Goal: Navigation & Orientation: Find specific page/section

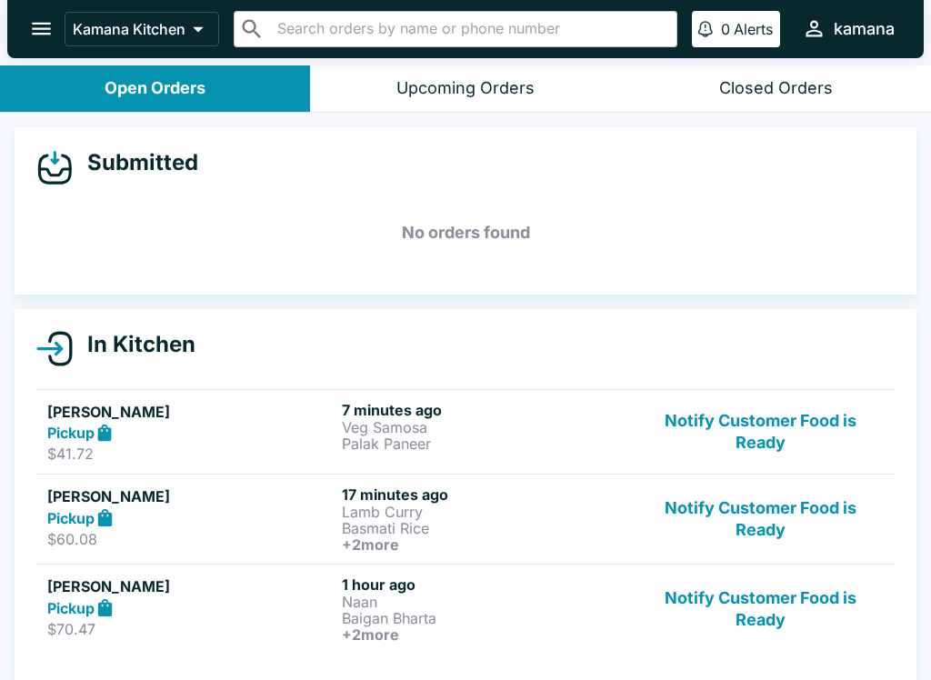
scroll to position [16, 0]
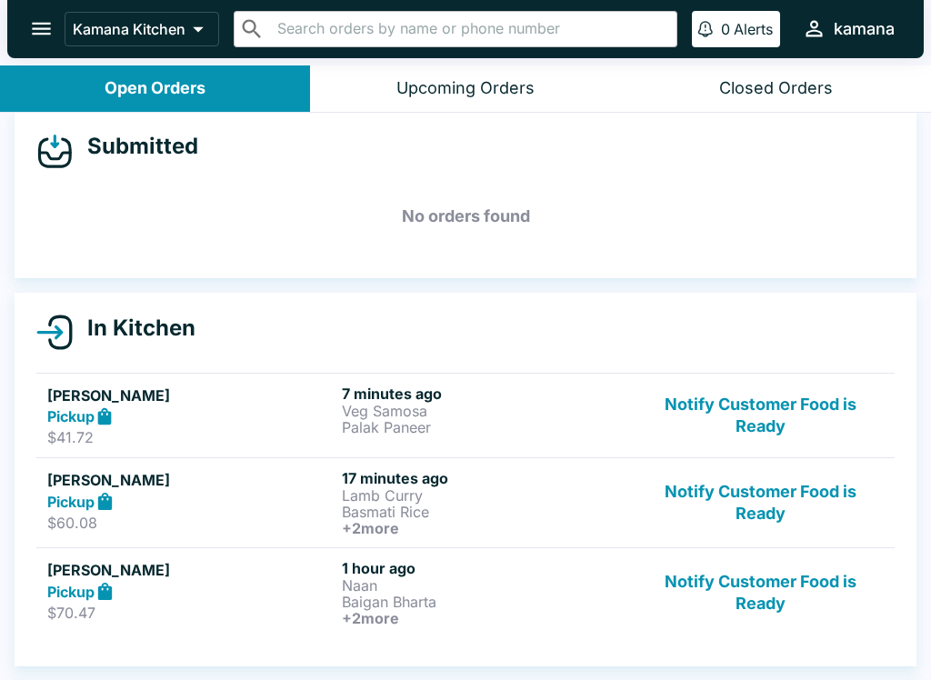
click at [839, 13] on button "kamana" at bounding box center [847, 28] width 107 height 39
click at [18, 33] on div at bounding box center [465, 340] width 931 height 680
click at [36, 12] on button "open drawer" at bounding box center [41, 28] width 46 height 46
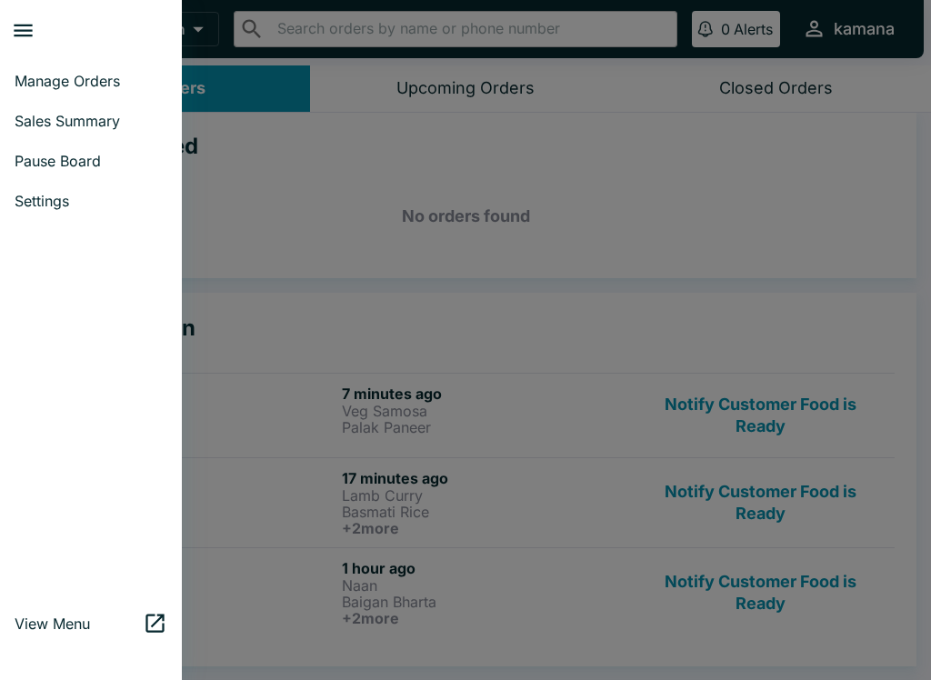
click at [35, 11] on div at bounding box center [465, 340] width 931 height 680
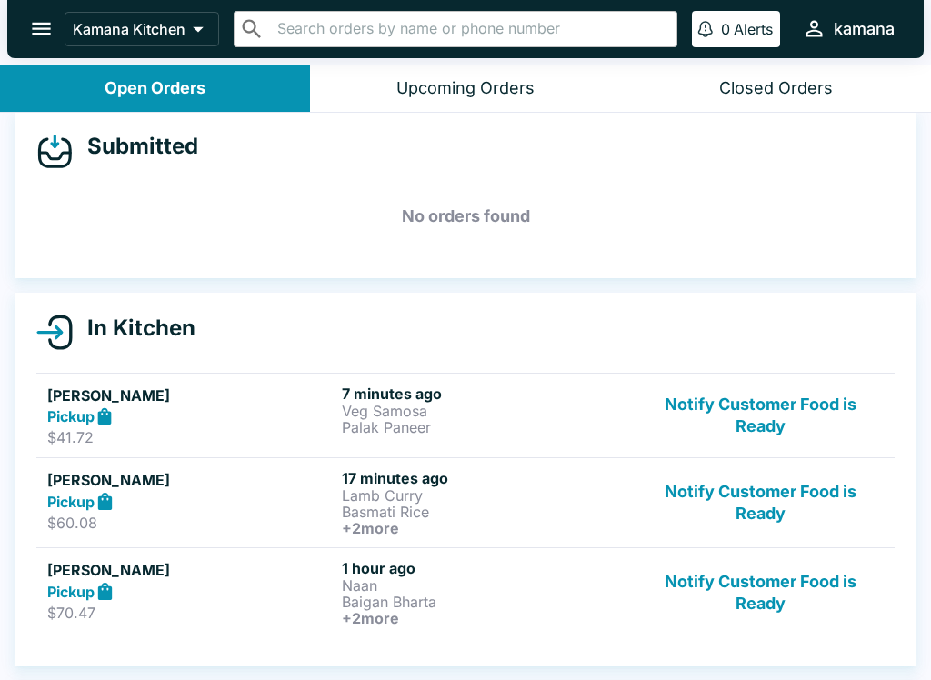
click at [51, 35] on icon "open drawer" at bounding box center [41, 28] width 25 height 25
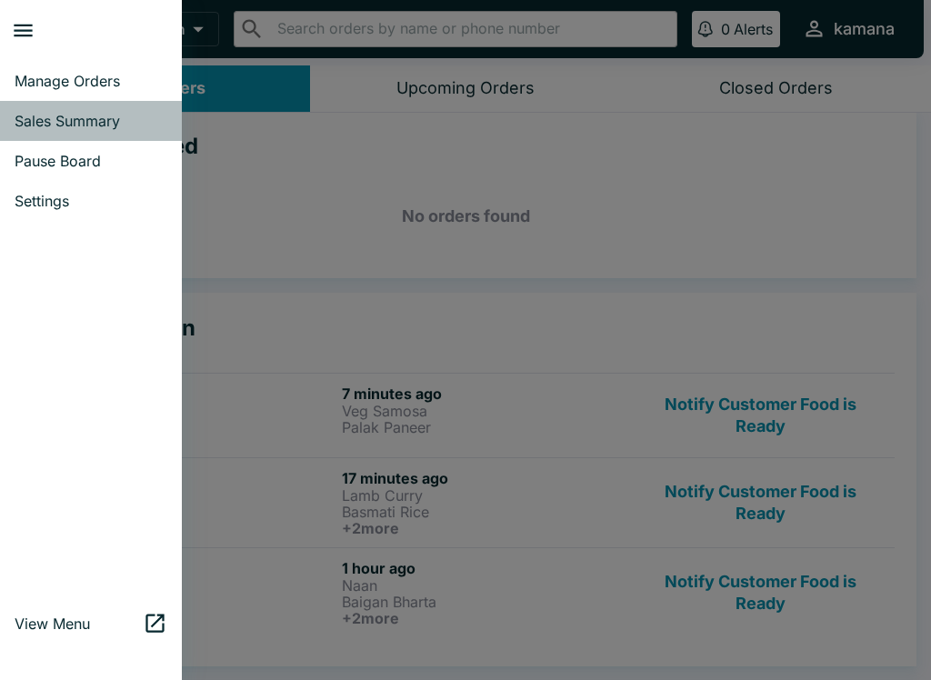
click at [86, 122] on span "Sales Summary" at bounding box center [91, 121] width 153 height 18
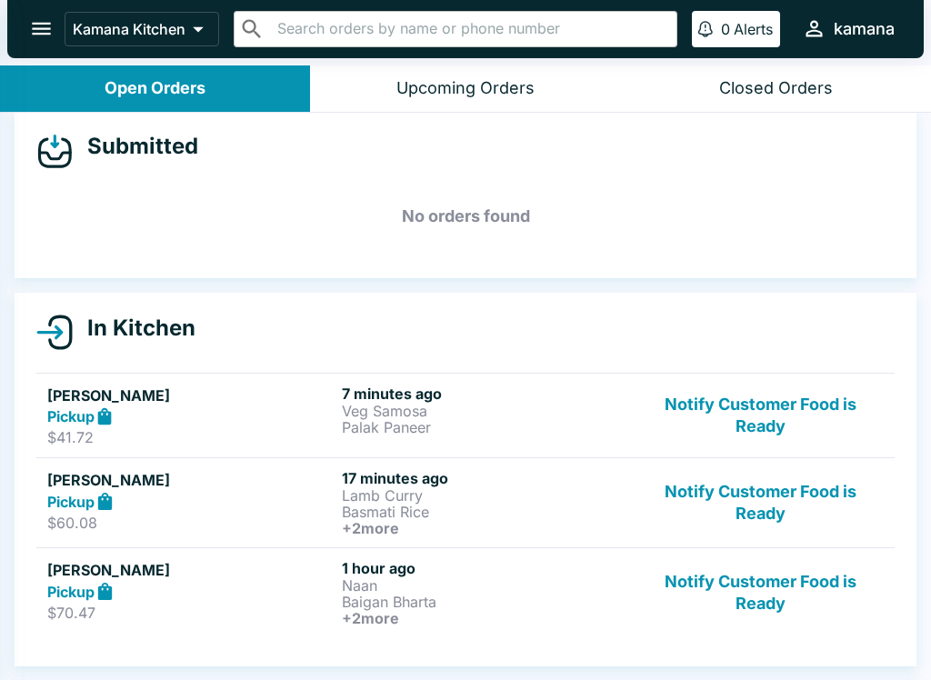
select select "03:00"
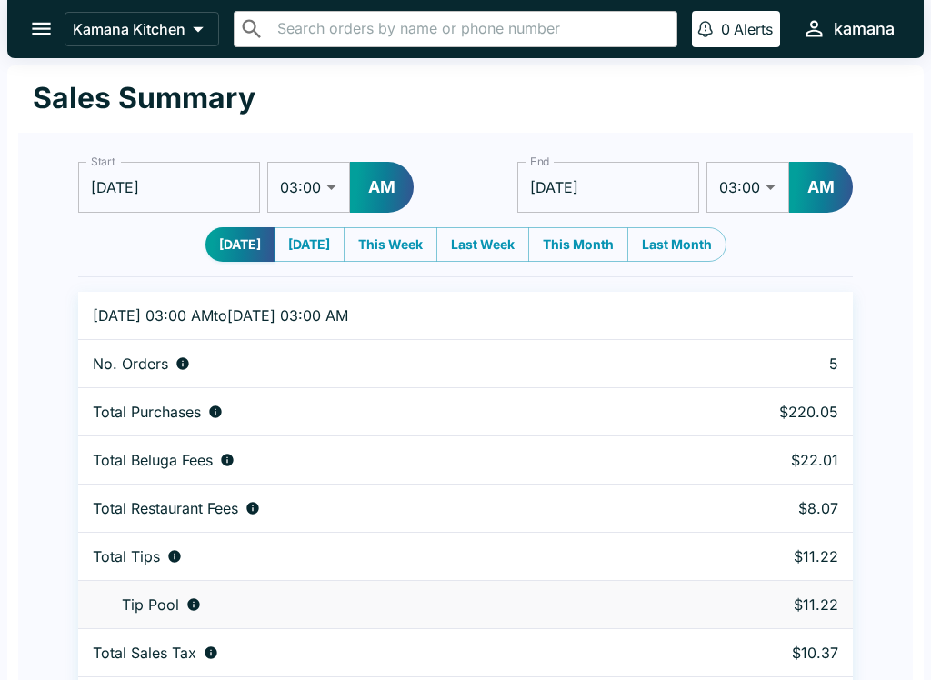
click at [53, 24] on icon "open drawer" at bounding box center [41, 28] width 25 height 25
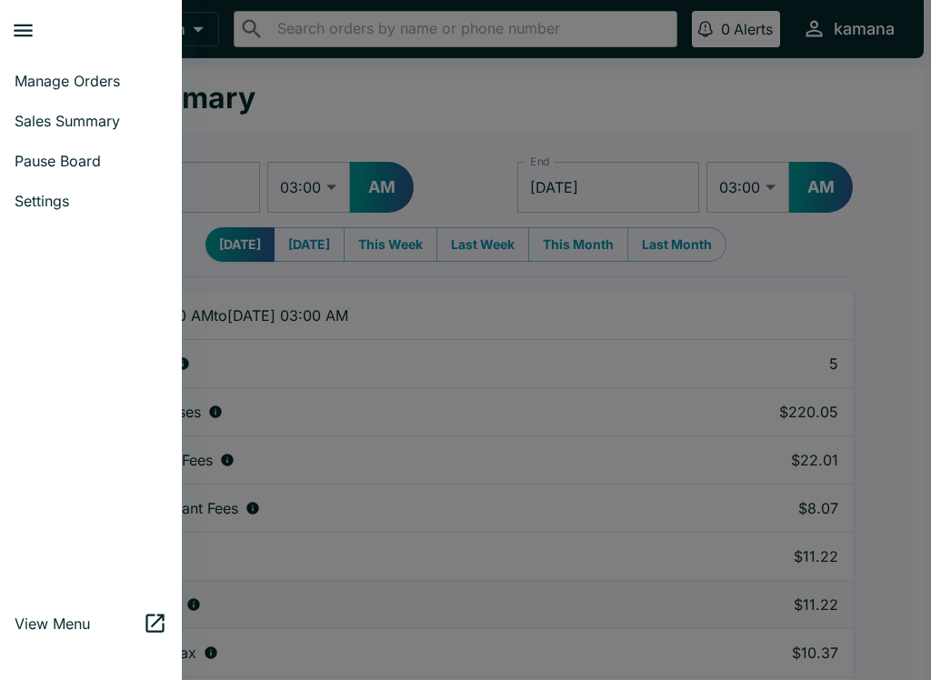
click at [116, 71] on link "Manage Orders" at bounding box center [91, 81] width 182 height 40
